Goal: Task Accomplishment & Management: Use online tool/utility

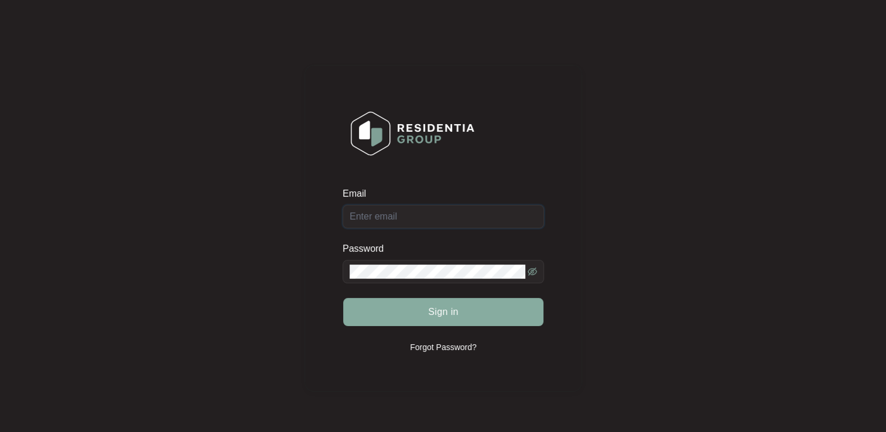
type input "[EMAIL_ADDRESS][DOMAIN_NAME]"
click at [437, 312] on span "Sign in" at bounding box center [443, 312] width 30 height 14
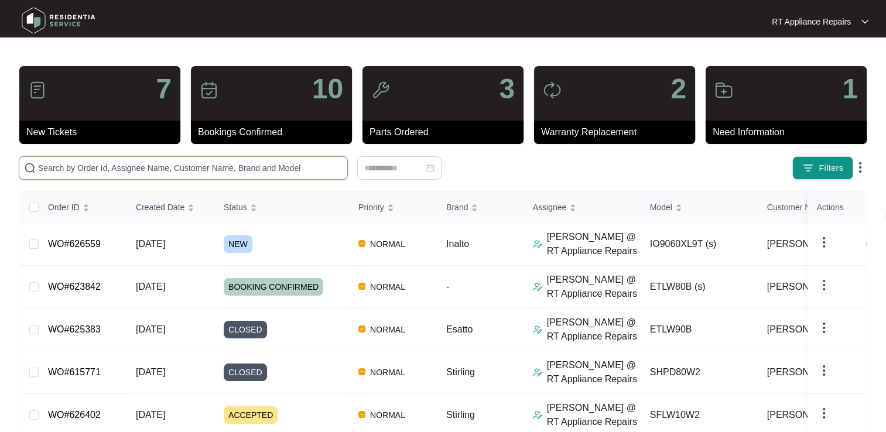
click at [141, 165] on input "text" at bounding box center [190, 168] width 305 height 13
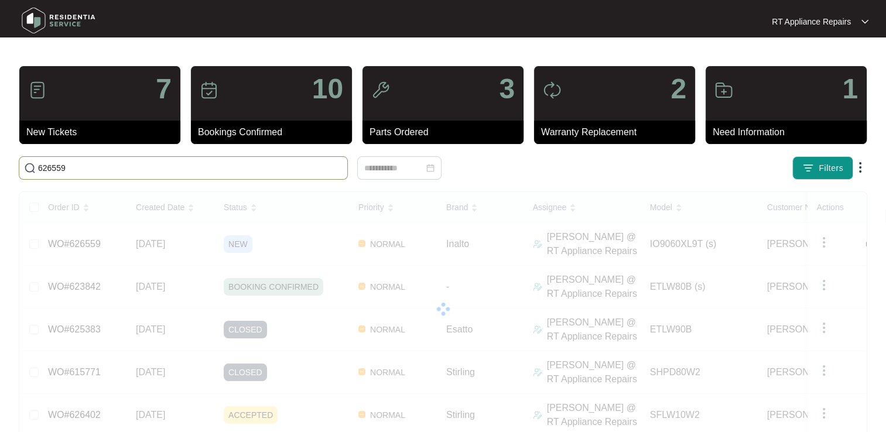
type input "626559"
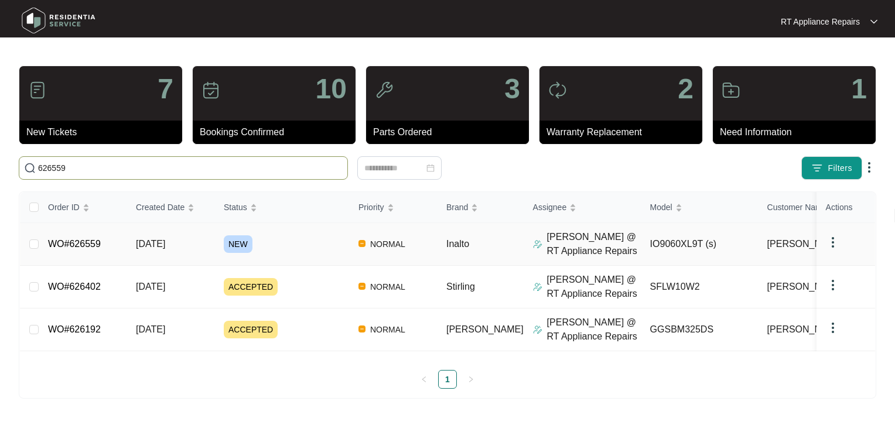
click at [80, 242] on link "WO#626559" at bounding box center [74, 244] width 53 height 10
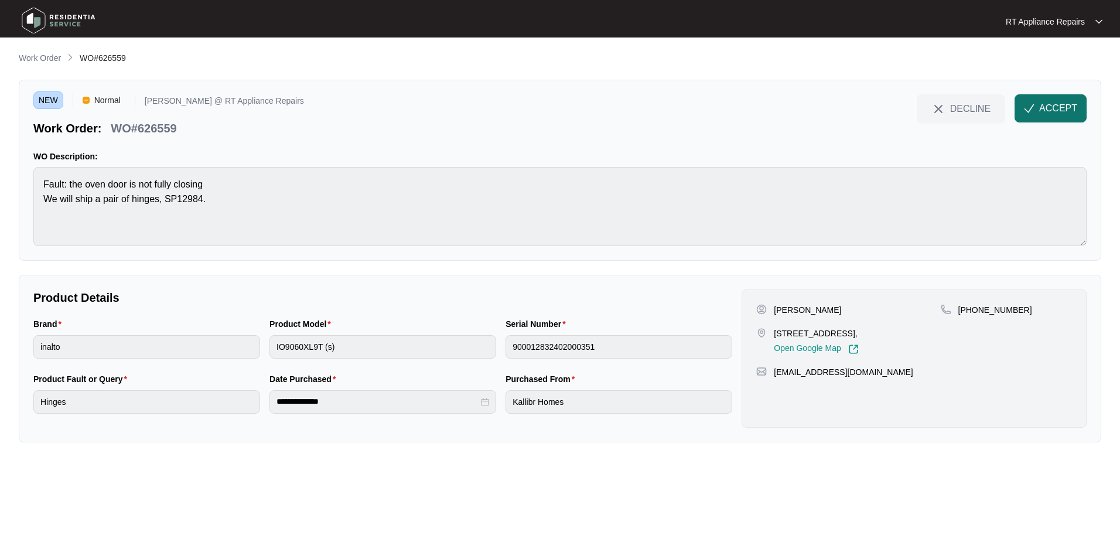
click at [886, 109] on span "ACCEPT" at bounding box center [1058, 108] width 38 height 14
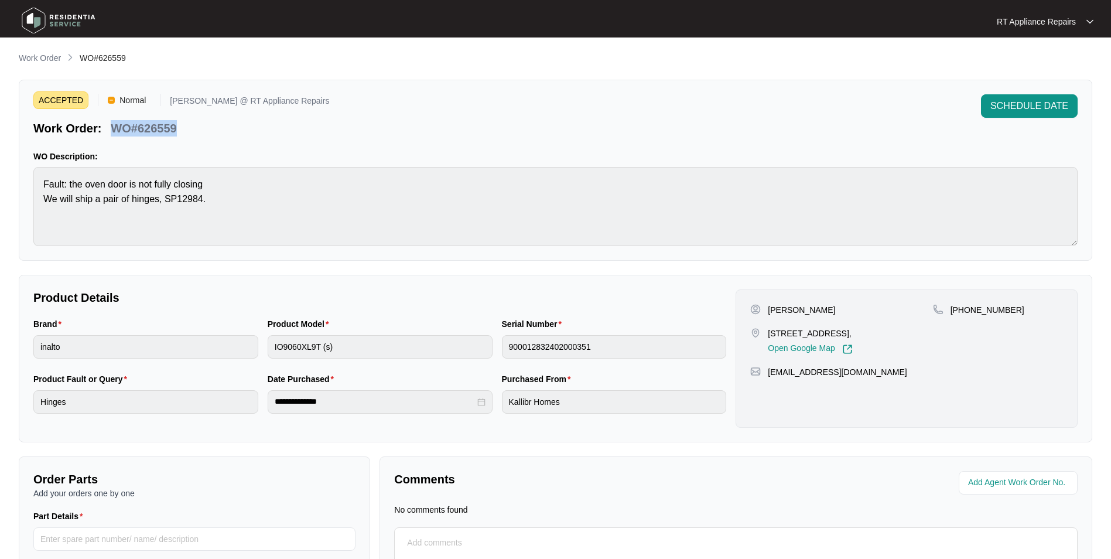
drag, startPoint x: 114, startPoint y: 128, endPoint x: 169, endPoint y: 126, distance: 55.7
click at [179, 127] on div "WO#626559" at bounding box center [143, 126] width 75 height 21
copy p "WO#626559"
click at [300, 134] on div "ACCEPTED Normal [PERSON_NAME] @ RT Appliance Repairs Work Order: WO#626559 SCHE…" at bounding box center [555, 115] width 1044 height 42
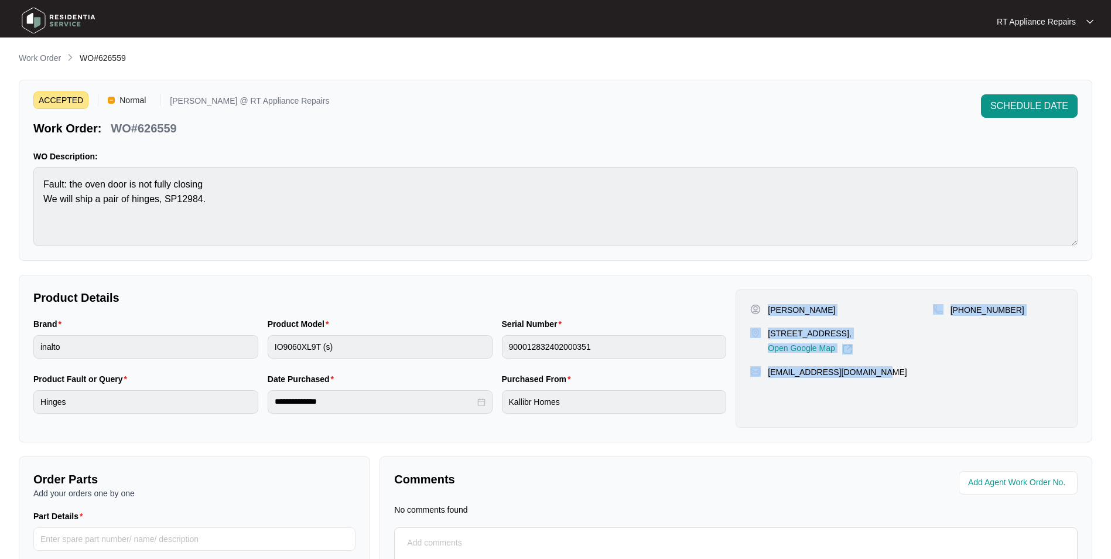
drag, startPoint x: 770, startPoint y: 309, endPoint x: 876, endPoint y: 377, distance: 125.6
click at [876, 377] on div "Samriddhi Gautam [STREET_ADDRESS], Open Google Map [PHONE_NUMBER] [EMAIL_ADDRES…" at bounding box center [907, 358] width 342 height 138
copy div "Samriddhi Gautam [STREET_ADDRESS], Open Google Map [PHONE_NUMBER] [EMAIL_ADDRES…"
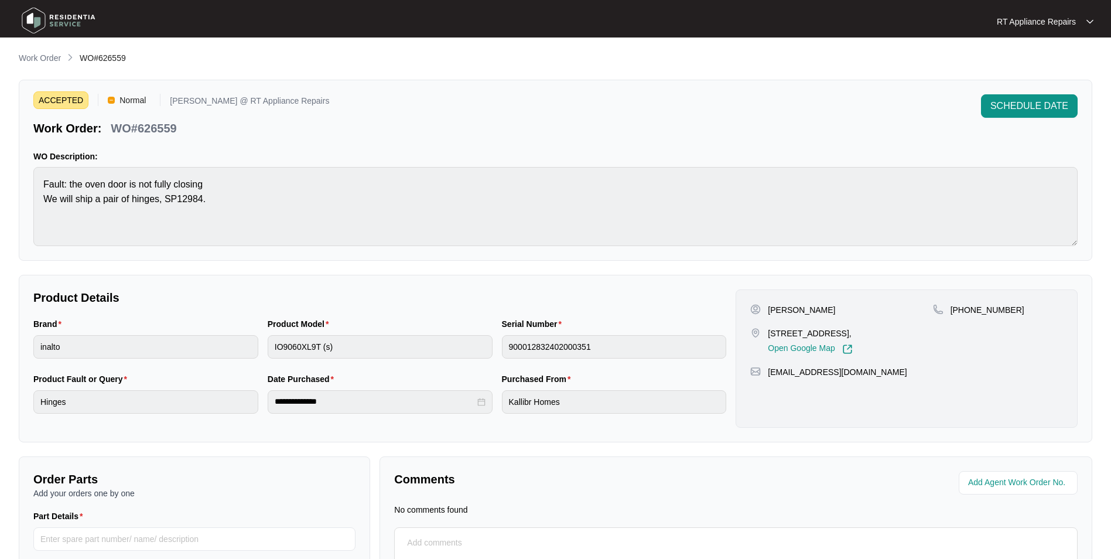
click at [886, 22] on p "RT Appliance Repairs" at bounding box center [1036, 22] width 79 height 12
click at [886, 66] on p "Log Out" at bounding box center [1054, 62] width 59 height 12
